Goal: Find specific page/section: Find specific page/section

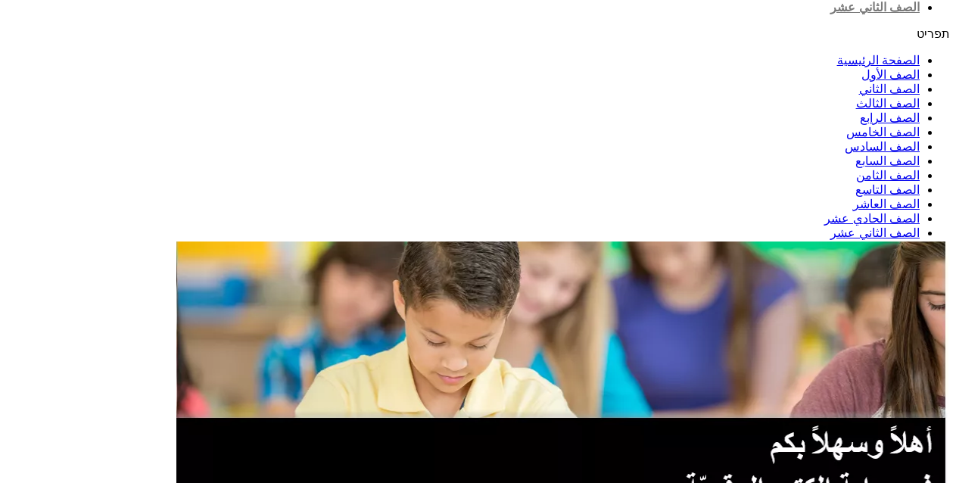
scroll to position [199, 0]
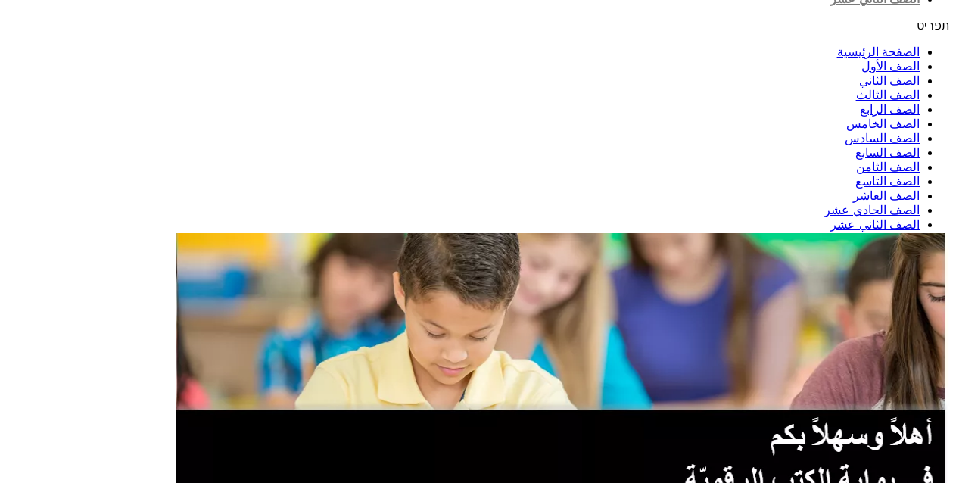
drag, startPoint x: 955, startPoint y: 142, endPoint x: 962, endPoint y: 165, distance: 24.4
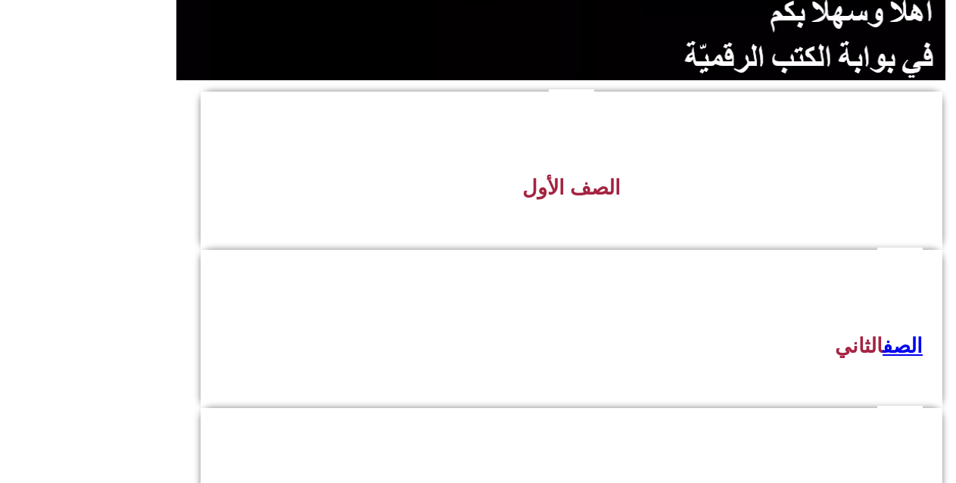
drag, startPoint x: 792, startPoint y: 100, endPoint x: 758, endPoint y: 125, distance: 42.8
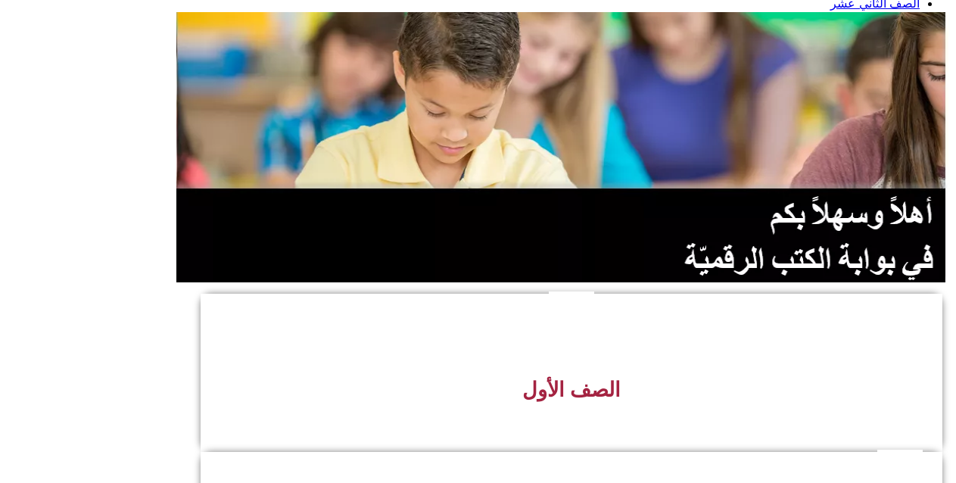
scroll to position [410, 0]
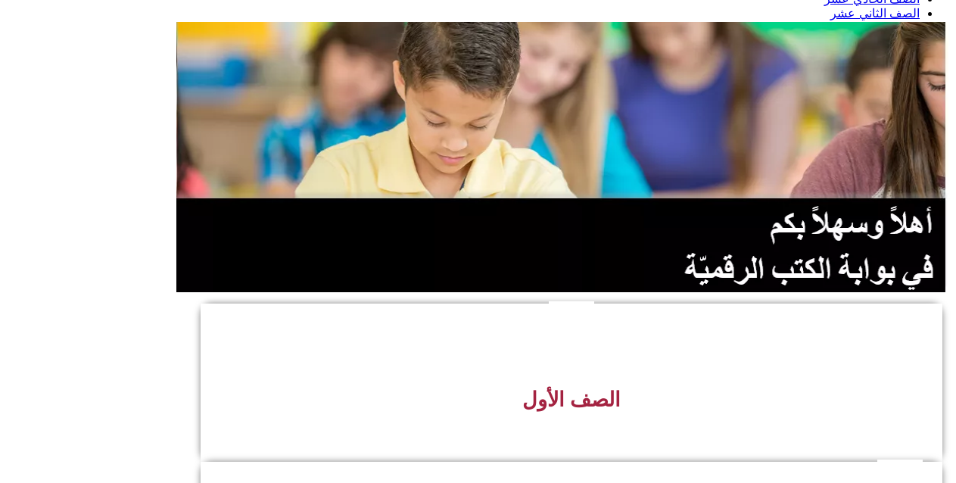
drag, startPoint x: 781, startPoint y: 291, endPoint x: 888, endPoint y: 360, distance: 128.0
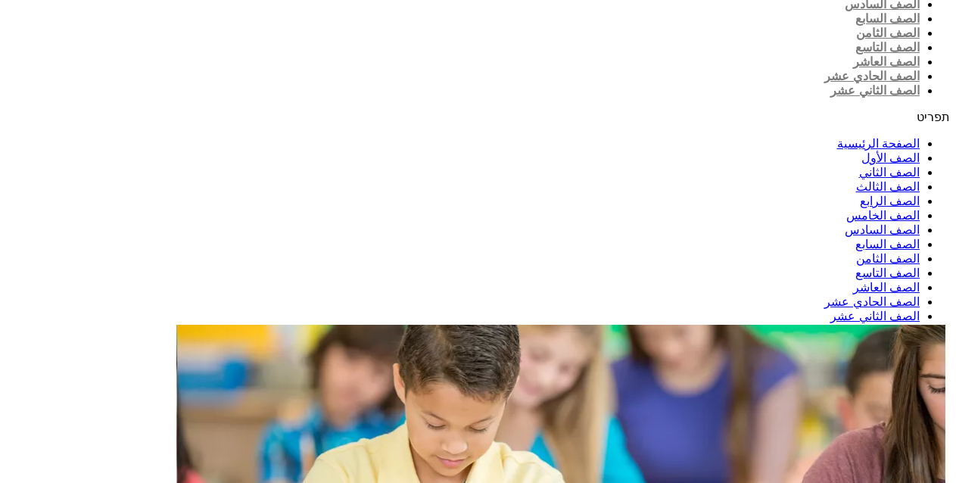
scroll to position [0, 0]
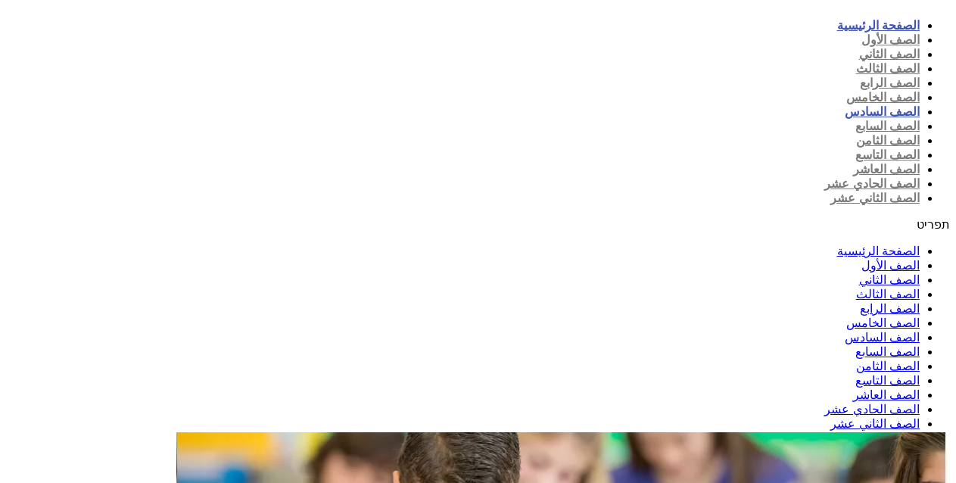
click at [845, 105] on link "الصف السادس" at bounding box center [882, 111] width 75 height 13
